Goal: Transaction & Acquisition: Purchase product/service

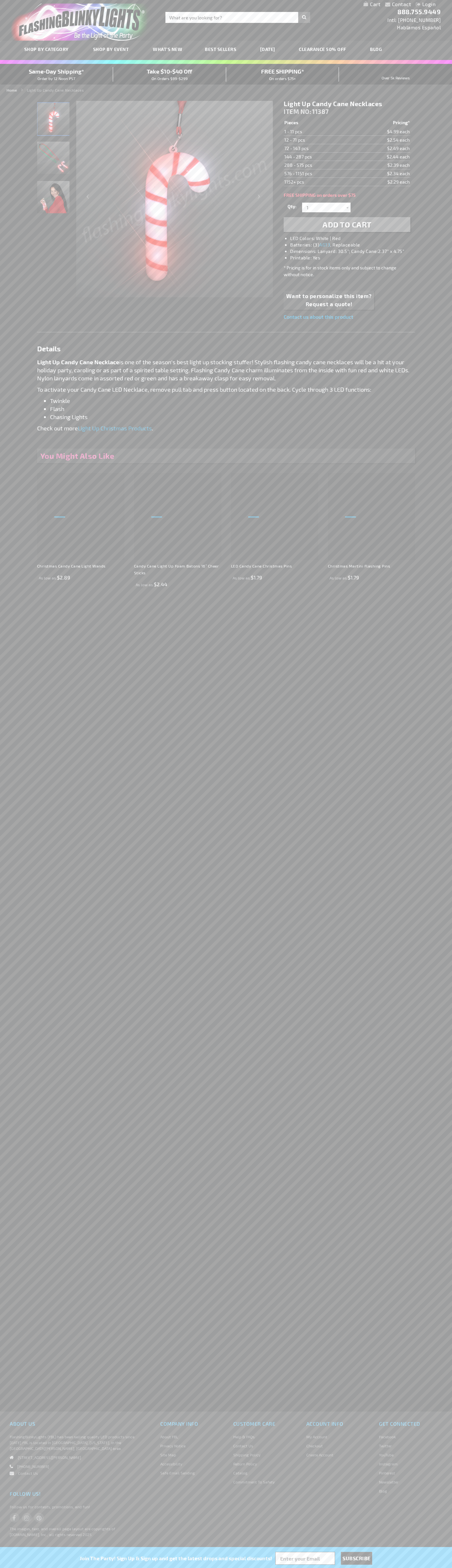
click at [353, 239] on li "LED Colors: White | Red" at bounding box center [353, 238] width 126 height 7
click at [347, 225] on span "Add to Cart" at bounding box center [347, 224] width 49 height 9
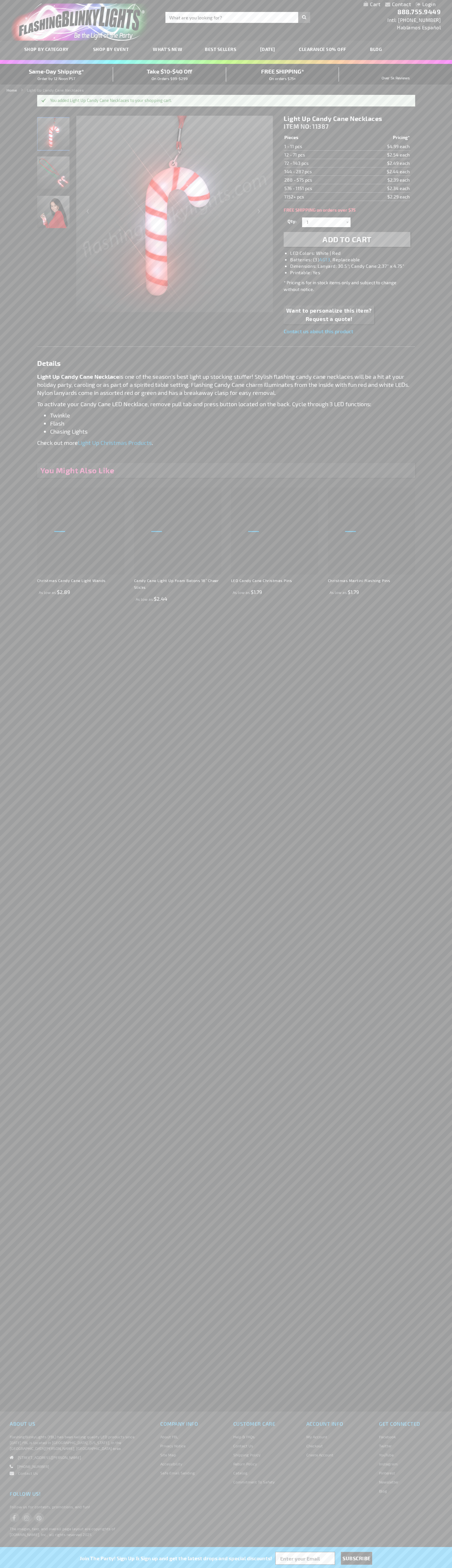
click at [412, 4] on li "Login" at bounding box center [425, 4] width 29 height 8
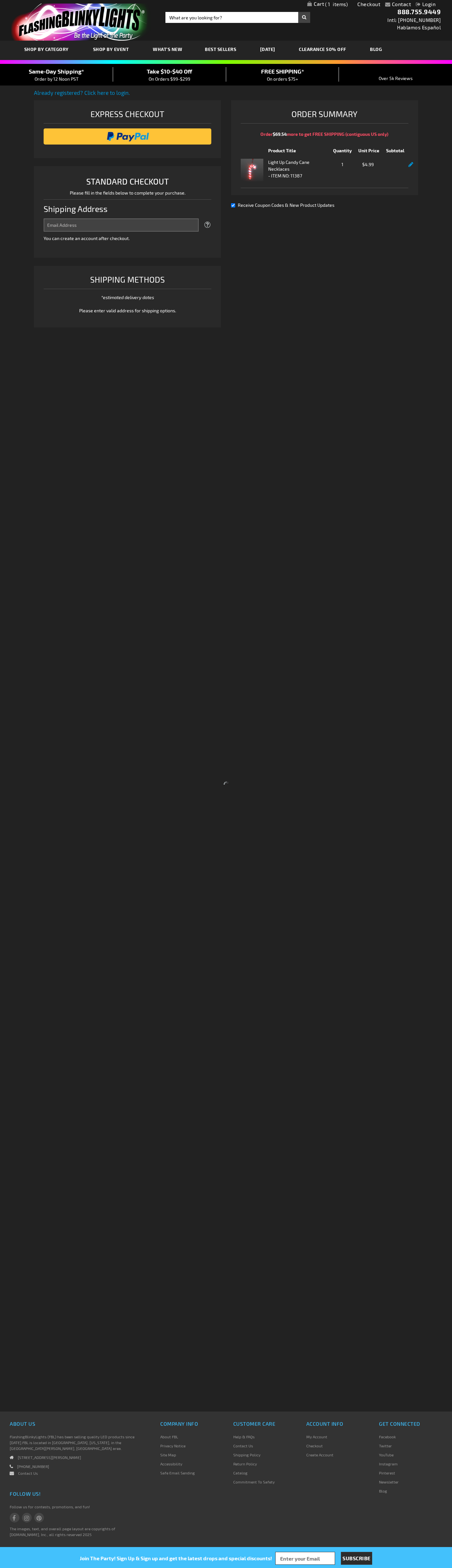
select select "US"
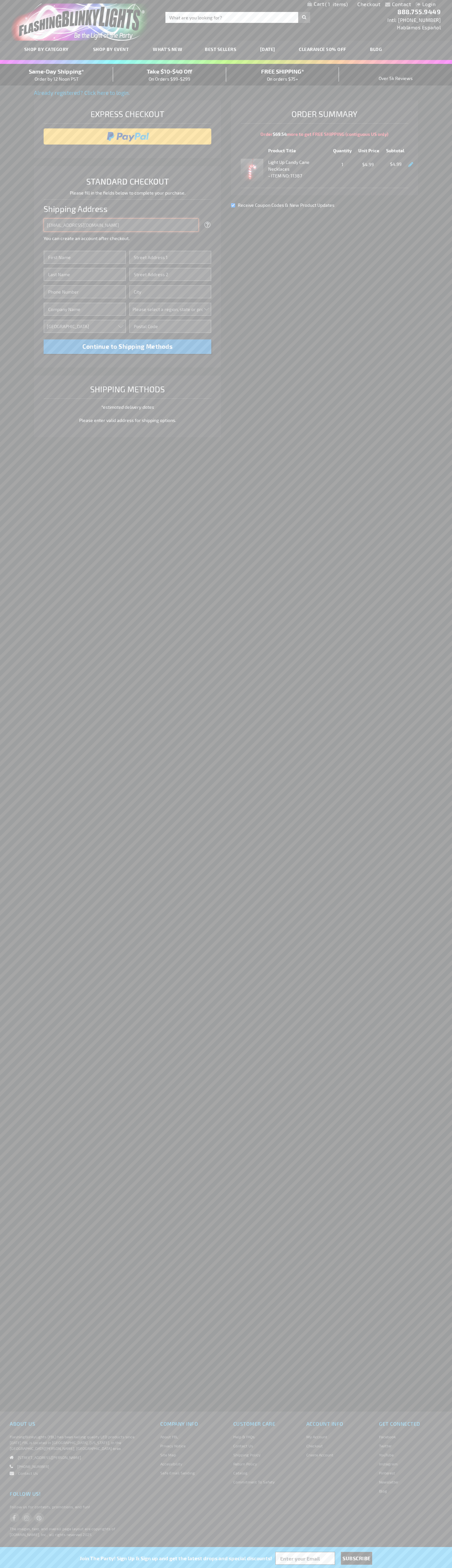
type input "johnsmith005@storebotmail.joonix.net"
type input "John"
type input "201 Colorado St"
type input "First floor"
type input "austin"
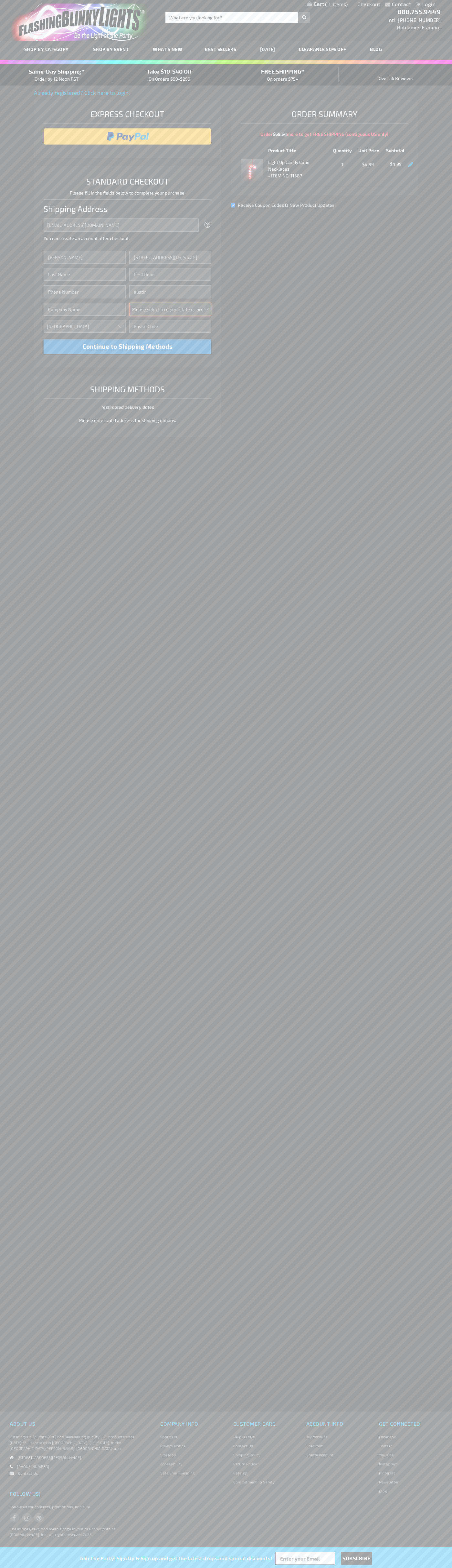
select select "57"
type input "78701"
type input "Smith"
type input "6502530000"
type input "John Smith"
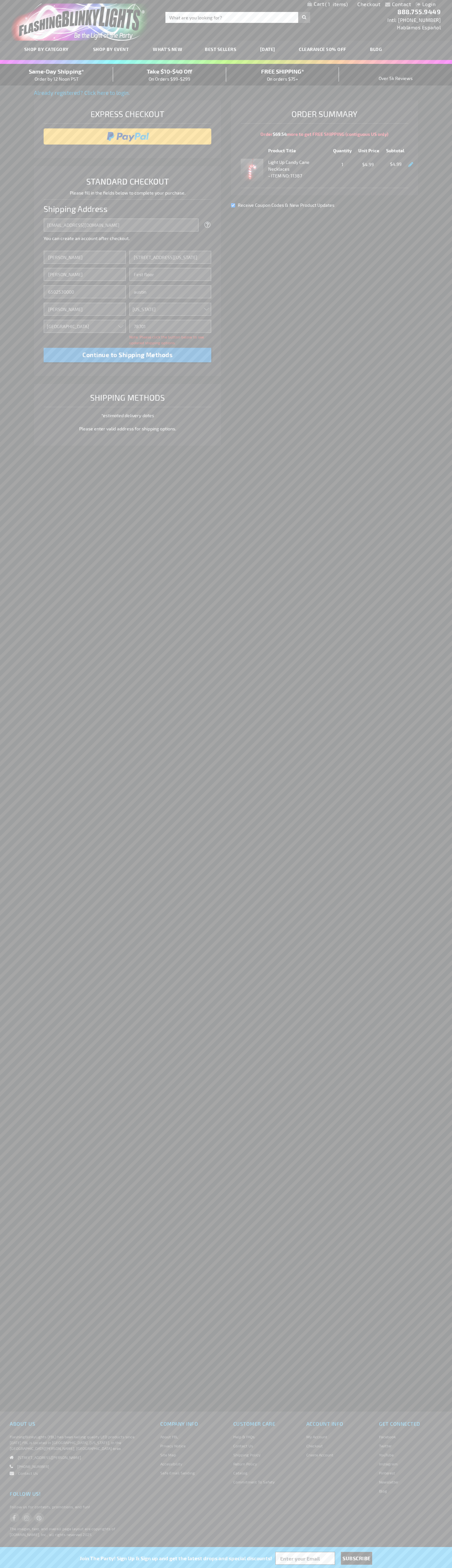
click at [57, 75] on div "Same-Day Shipping* Order by 12 Noon PST" at bounding box center [57, 74] width 113 height 15
click at [127, 136] on input "image" at bounding box center [127, 136] width 161 height 13
